Goal: Task Accomplishment & Management: Manage account settings

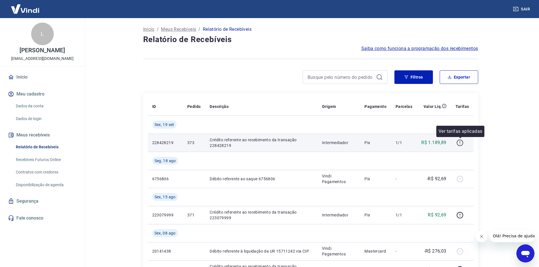
click at [461, 142] on icon "button" at bounding box center [459, 142] width 7 height 7
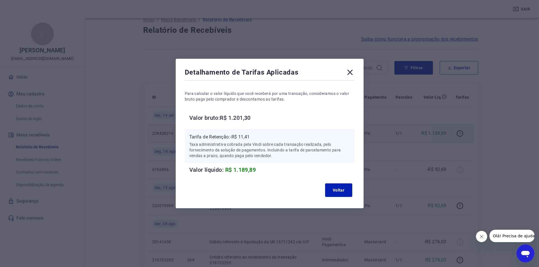
scroll to position [28, 0]
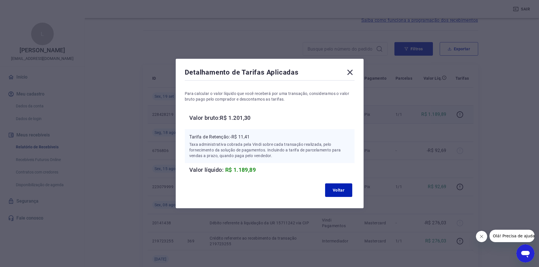
click at [348, 68] on div "Detalhamento de Tarifas Aplicadas Para calcular o valor líquido que você recebe…" at bounding box center [270, 134] width 188 height 150
click at [352, 75] on icon at bounding box center [349, 72] width 5 height 5
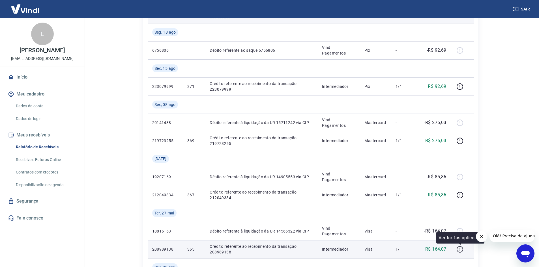
scroll to position [113, 0]
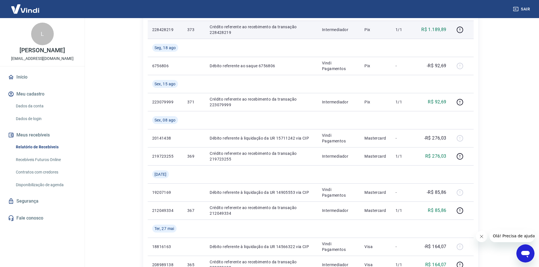
click at [34, 103] on link "Dados da conta" at bounding box center [46, 106] width 64 height 12
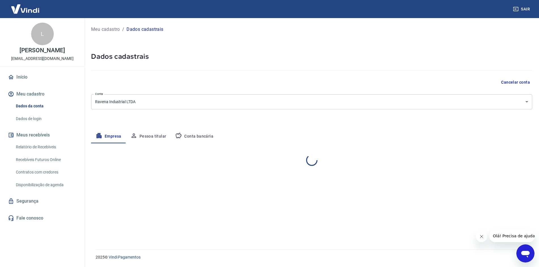
select select "MG"
select select "business"
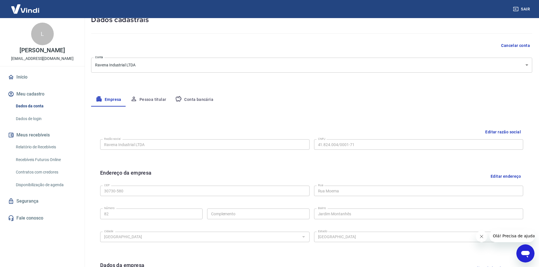
scroll to position [57, 0]
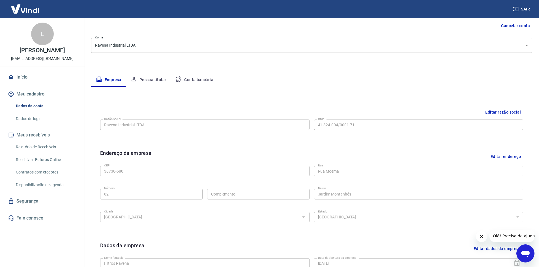
click at [199, 79] on button "Conta bancária" at bounding box center [194, 80] width 47 height 14
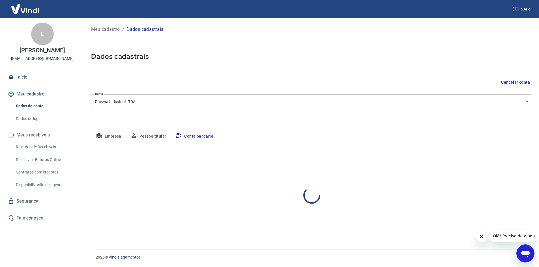
scroll to position [0, 0]
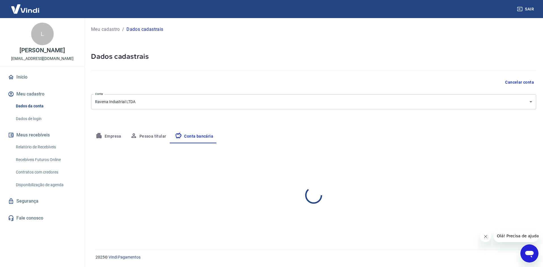
select select "1"
click at [61, 148] on link "Relatório de Recebíveis" at bounding box center [46, 147] width 64 height 12
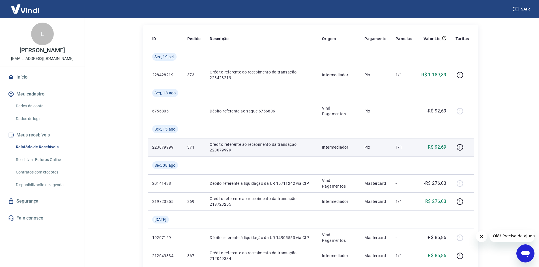
scroll to position [85, 0]
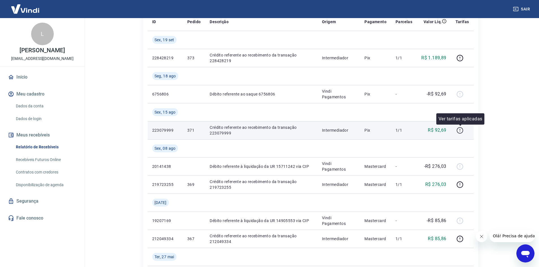
click at [461, 134] on icon "button" at bounding box center [459, 130] width 7 height 7
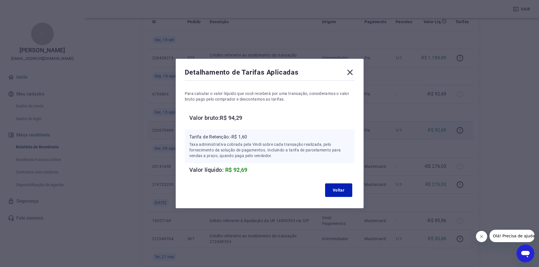
click at [354, 68] on icon at bounding box center [349, 72] width 9 height 9
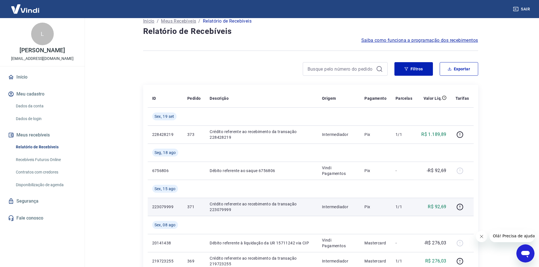
scroll to position [28, 0]
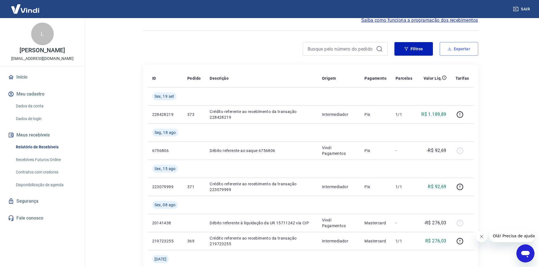
click at [448, 55] on button "Exportar" at bounding box center [458, 49] width 38 height 14
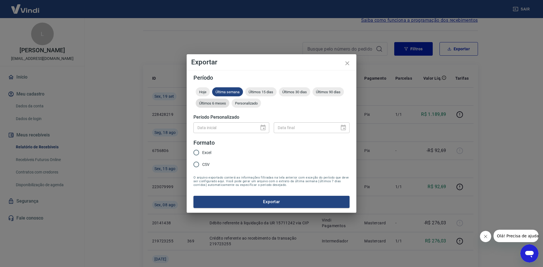
click at [212, 104] on span "Últimos 6 meses" at bounding box center [213, 103] width 34 height 4
click at [208, 151] on span "Excel" at bounding box center [206, 153] width 9 height 6
click at [202, 151] on input "Excel" at bounding box center [196, 153] width 12 height 12
radio input "true"
click at [261, 202] on button "Exportar" at bounding box center [271, 202] width 156 height 12
